Goal: Complete application form: Complete application form

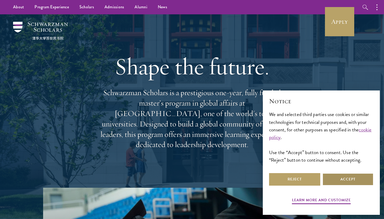
click at [344, 178] on button "Accept" at bounding box center [347, 179] width 51 height 13
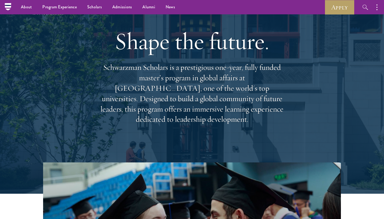
scroll to position [10, 0]
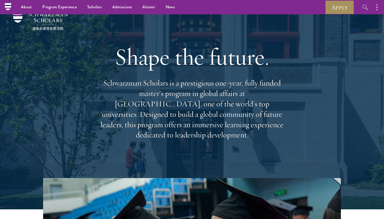
click at [336, 4] on link "Apply" at bounding box center [339, 7] width 29 height 14
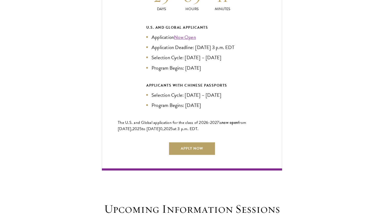
scroll to position [1187, 0]
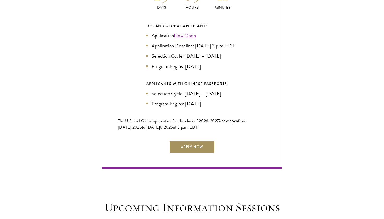
click at [191, 141] on link "Apply Now" at bounding box center [192, 147] width 46 height 13
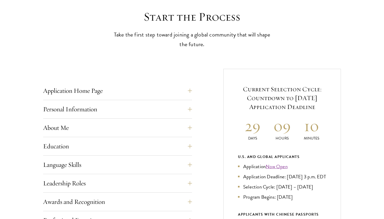
scroll to position [144, 0]
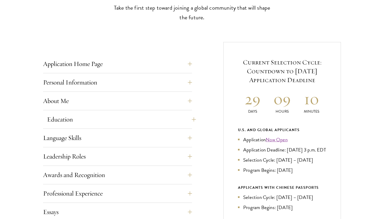
click at [94, 114] on button "Education" at bounding box center [121, 119] width 149 height 13
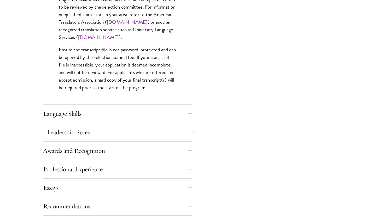
scroll to position [812, 0]
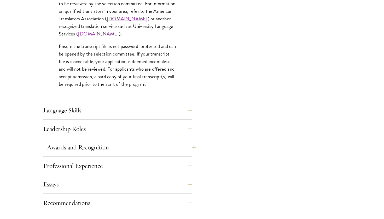
click at [120, 151] on button "Awards and Recognition" at bounding box center [121, 147] width 149 height 13
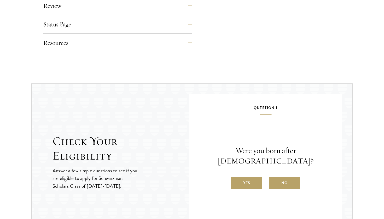
scroll to position [553, 0]
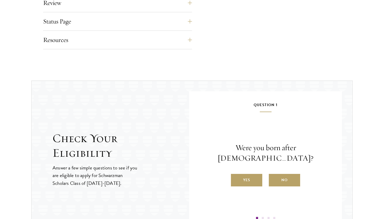
click at [244, 182] on div "Question 1 Were you born after August 1, 1997? Yes No" at bounding box center [265, 161] width 121 height 118
click at [244, 175] on label "Yes" at bounding box center [246, 180] width 31 height 13
click at [236, 175] on input "Yes" at bounding box center [233, 177] width 5 height 5
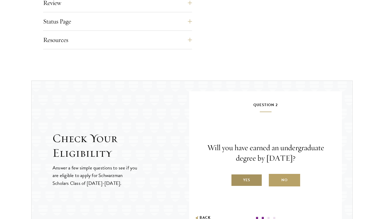
click at [249, 179] on label "Yes" at bounding box center [246, 180] width 31 height 13
click at [236, 179] on input "Yes" at bounding box center [233, 177] width 5 height 5
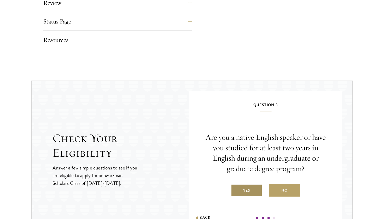
click at [247, 190] on label "Yes" at bounding box center [246, 190] width 31 height 13
click at [236, 190] on input "Yes" at bounding box center [233, 187] width 5 height 5
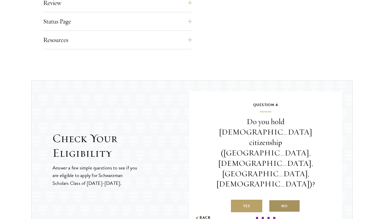
click at [290, 200] on label "No" at bounding box center [284, 206] width 31 height 13
click at [273, 201] on input "No" at bounding box center [271, 203] width 5 height 5
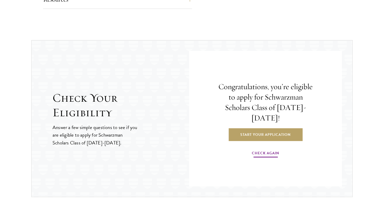
scroll to position [596, 0]
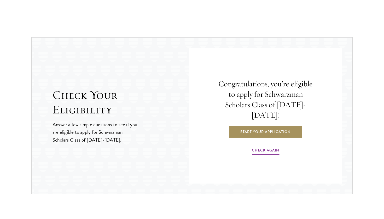
click at [267, 128] on link "Start Your Application" at bounding box center [266, 132] width 74 height 13
